Goal: Navigation & Orientation: Find specific page/section

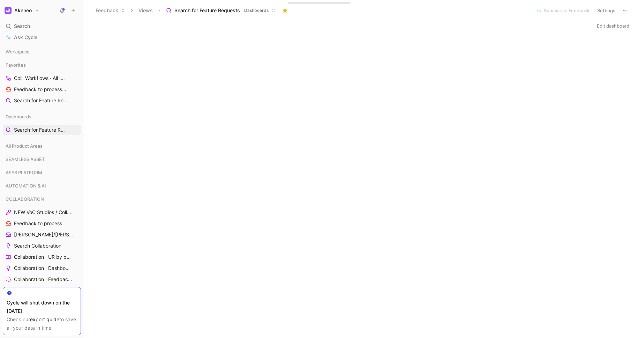
click at [603, 10] on button "Settings" at bounding box center [607, 11] width 24 height 10
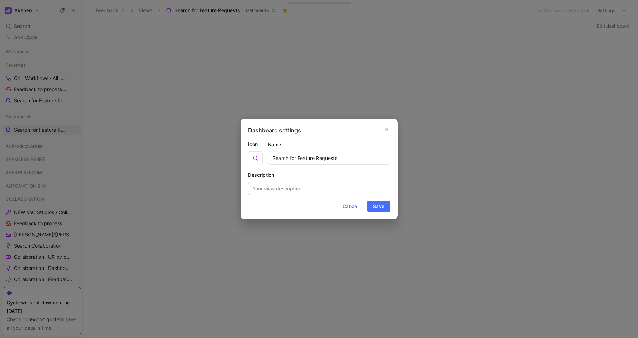
click at [391, 131] on div "Dashboard settings Icon Name Search for Feature Requests Description Cancel Save" at bounding box center [319, 169] width 157 height 101
click at [386, 131] on icon "button" at bounding box center [387, 130] width 4 height 6
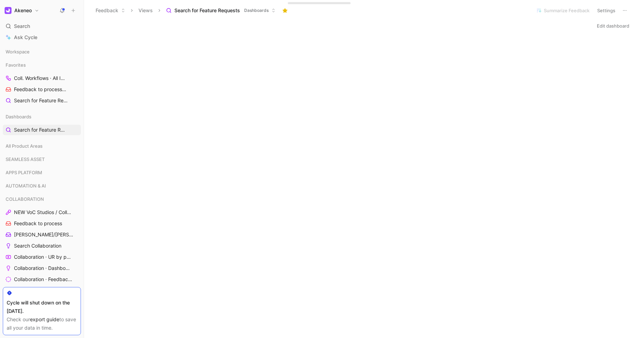
click at [38, 12] on button "Akeneo" at bounding box center [22, 11] width 38 height 10
click at [38, 13] on button "Akeneo" at bounding box center [22, 11] width 38 height 10
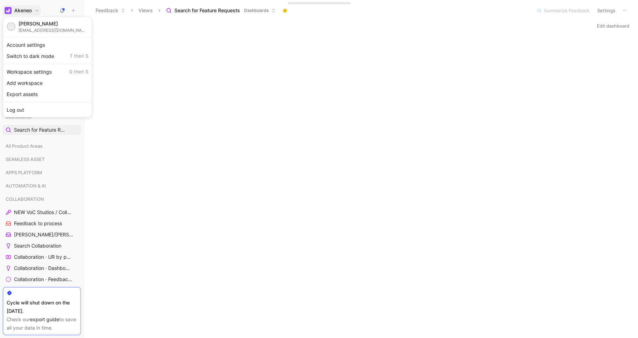
click at [35, 42] on div "Account settings" at bounding box center [48, 44] width 86 height 11
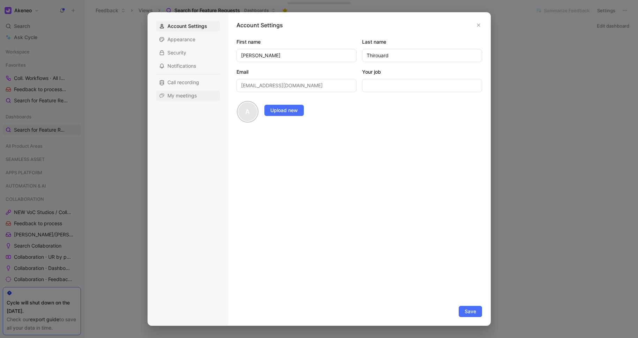
click at [189, 92] on span "My meetings" at bounding box center [182, 95] width 29 height 7
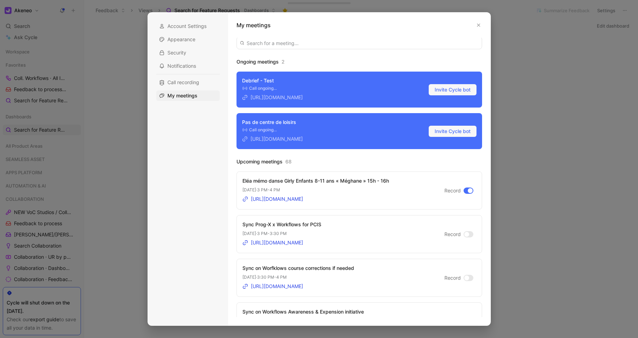
scroll to position [1, 0]
click at [464, 191] on div at bounding box center [469, 190] width 10 height 6
click at [0, 0] on input "Record" at bounding box center [0, 0] width 0 height 0
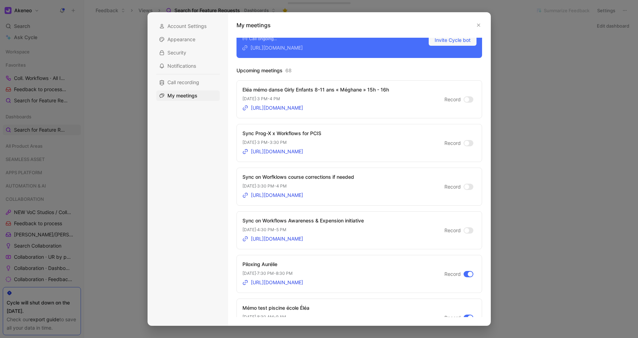
scroll to position [114, 0]
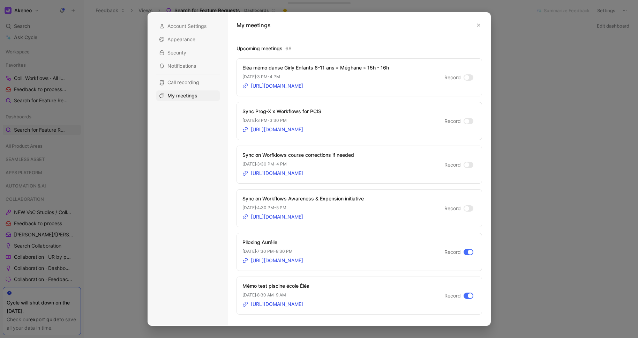
click at [482, 28] on div "My meetings Ongoing meetings 2 Debrief - Test Call ongoing… [URL][DOMAIN_NAME] …" at bounding box center [359, 169] width 263 height 313
click at [481, 27] on button "button" at bounding box center [478, 25] width 7 height 7
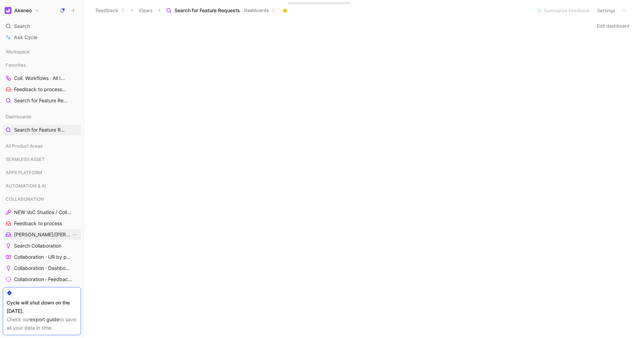
click at [38, 234] on span "[PERSON_NAME]/[PERSON_NAME] Calls" at bounding box center [42, 234] width 57 height 7
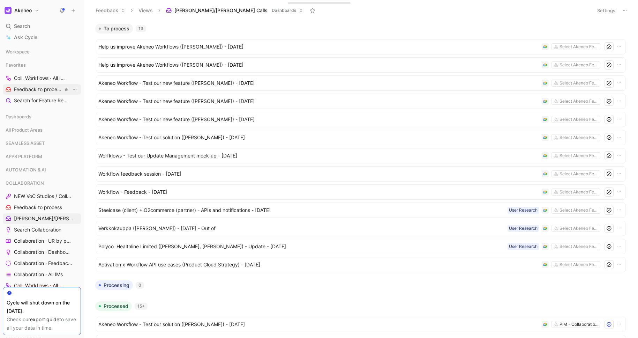
click at [33, 91] on span "Feedback to process COLLABORATION" at bounding box center [38, 89] width 49 height 7
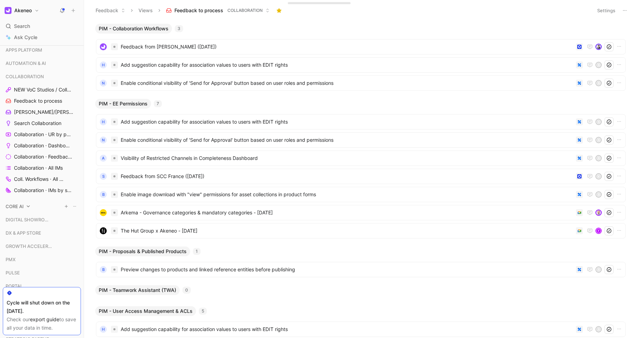
scroll to position [92, 0]
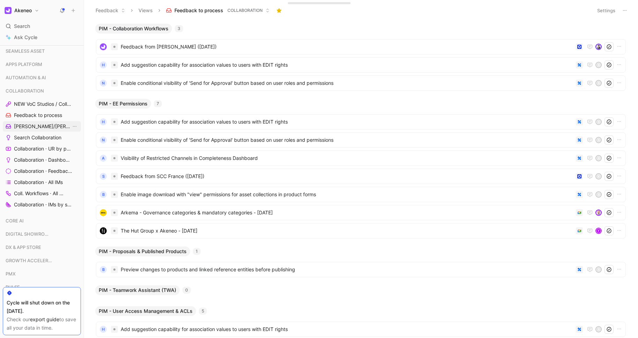
click at [45, 129] on span "[PERSON_NAME]/[PERSON_NAME] Calls" at bounding box center [42, 126] width 57 height 7
